Goal: Task Accomplishment & Management: Use online tool/utility

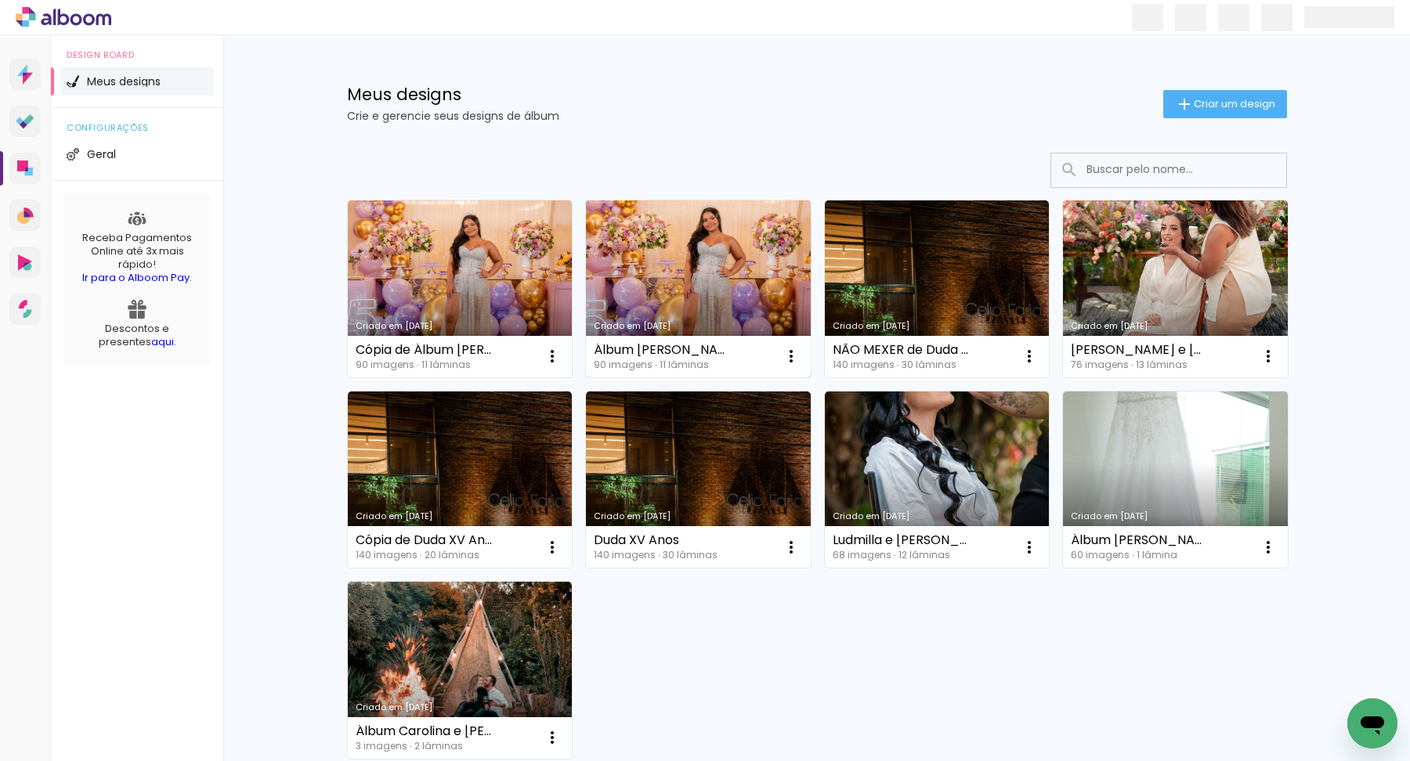
click at [678, 251] on link "Criado em [DATE]" at bounding box center [698, 288] width 225 height 177
click at [0, 0] on neon-animated-pages "Confirmar Cancelar" at bounding box center [0, 0] width 0 height 0
click at [562, 355] on iron-icon at bounding box center [552, 356] width 19 height 19
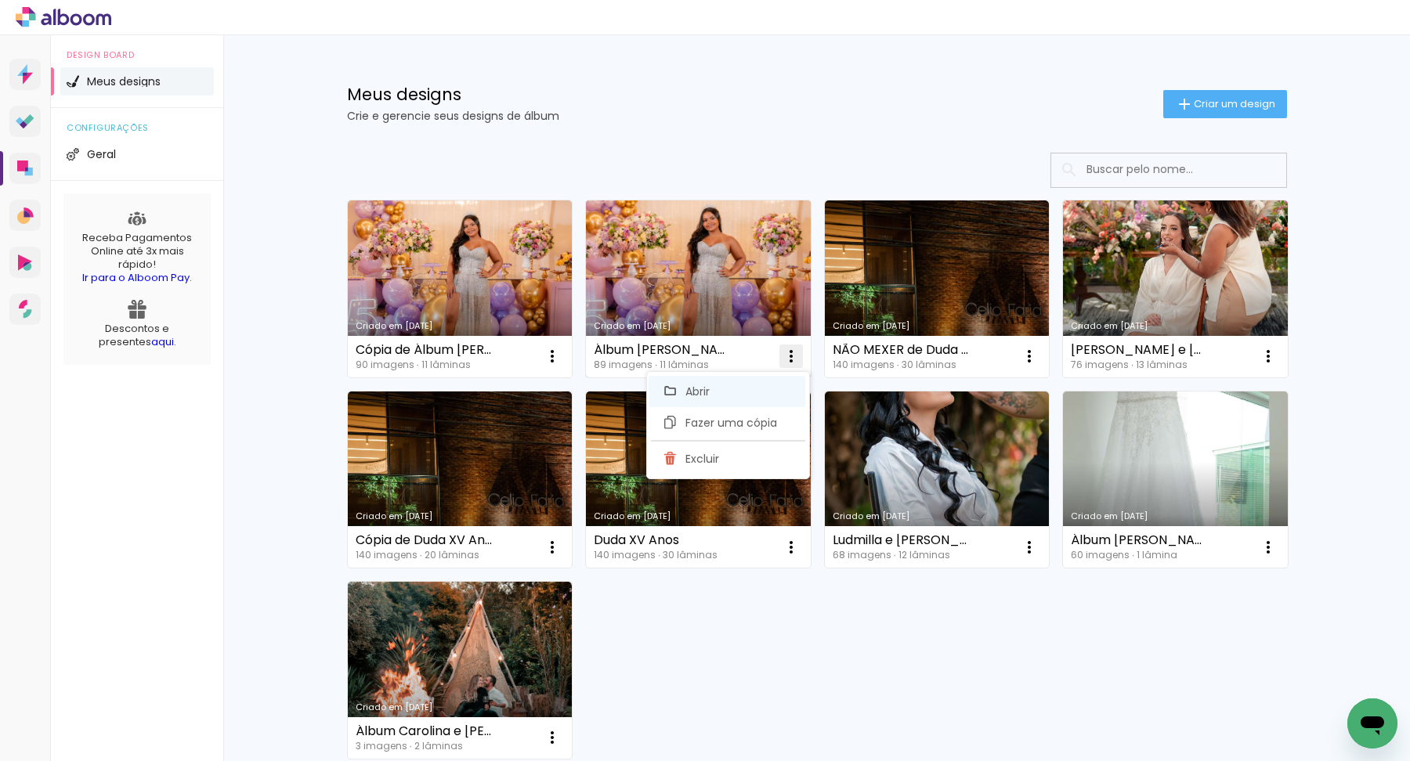
click at [695, 387] on span "Abrir" at bounding box center [697, 391] width 24 height 11
